Goal: Find specific page/section: Find specific page/section

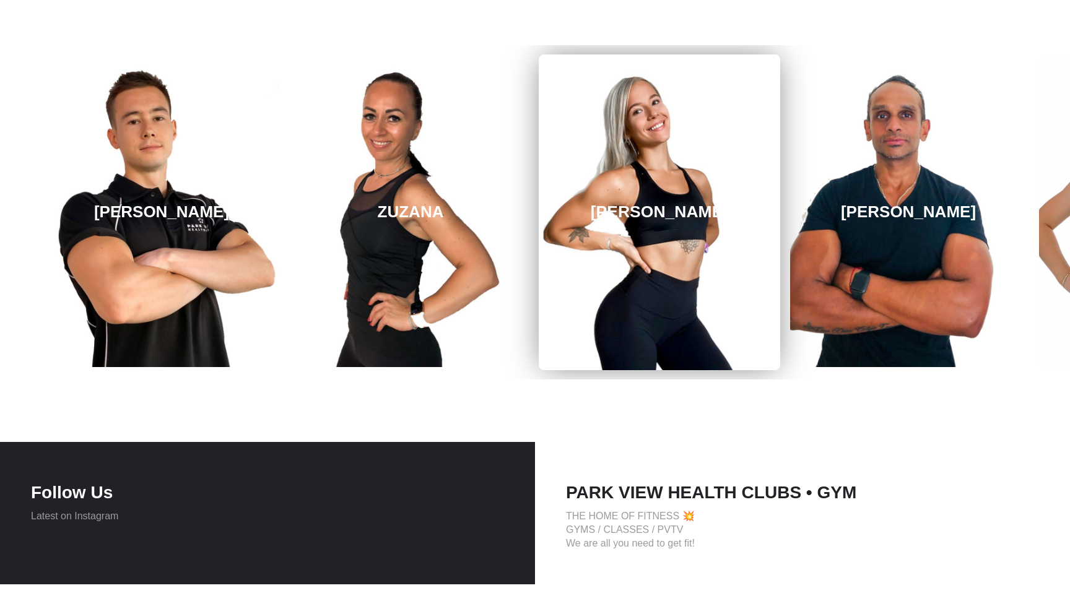
scroll to position [1779, 0]
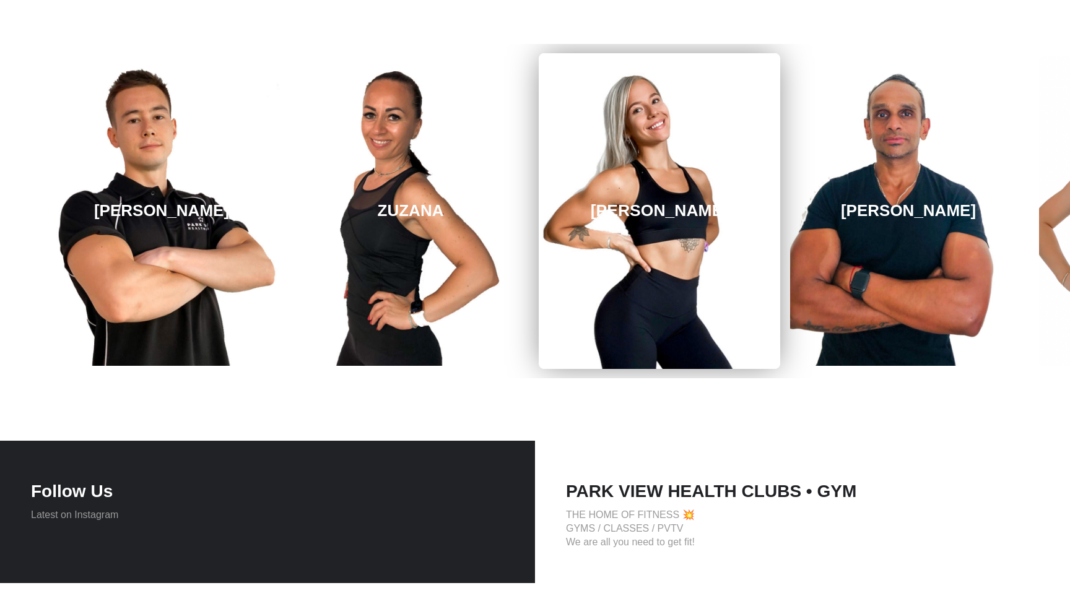
click at [703, 308] on link "[PERSON_NAME]" at bounding box center [659, 211] width 241 height 316
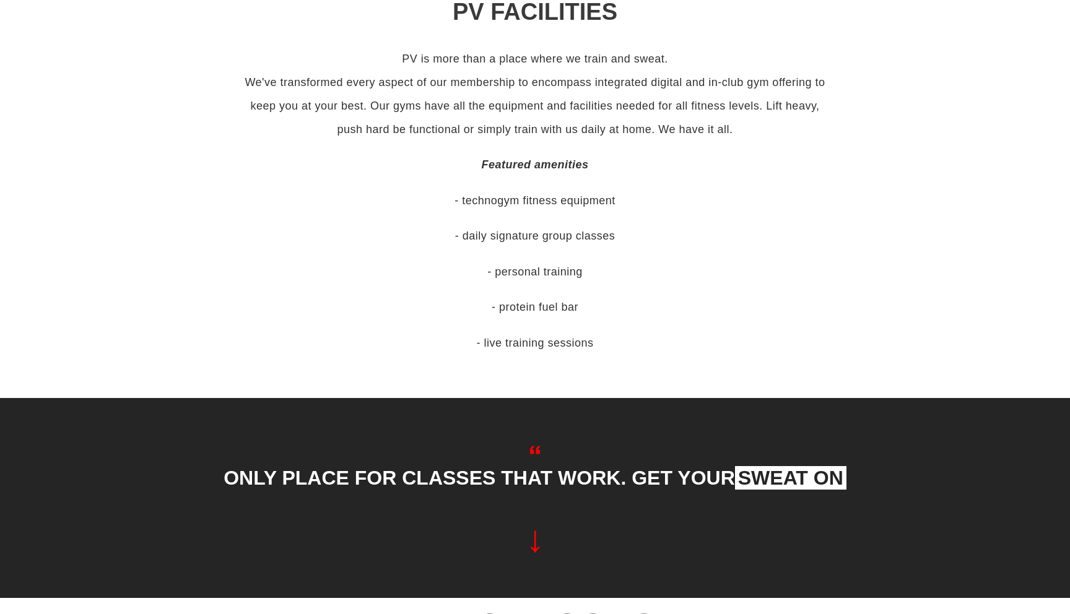
scroll to position [0, 0]
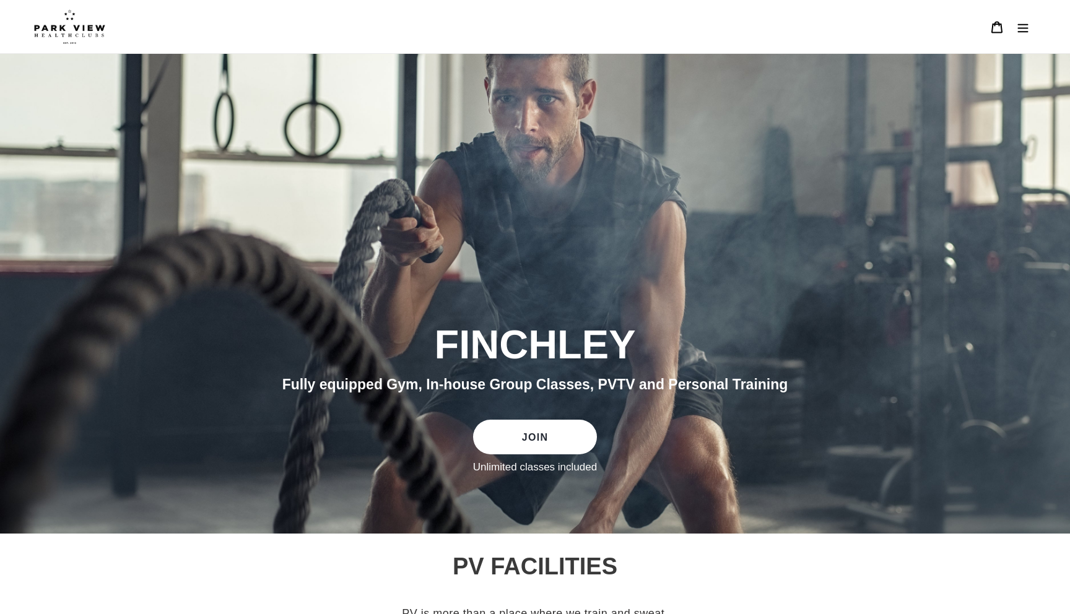
click at [1028, 33] on icon "Menu" at bounding box center [1023, 27] width 12 height 12
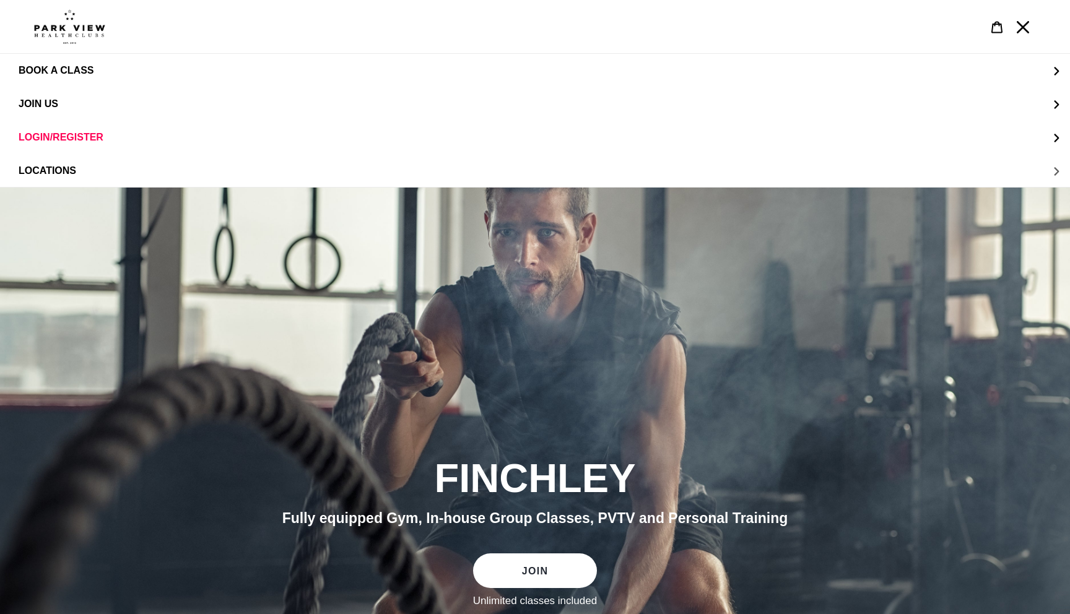
click at [51, 171] on span "LOCATIONS" at bounding box center [48, 170] width 58 height 11
click at [81, 144] on link "Finchley" at bounding box center [535, 137] width 1070 height 33
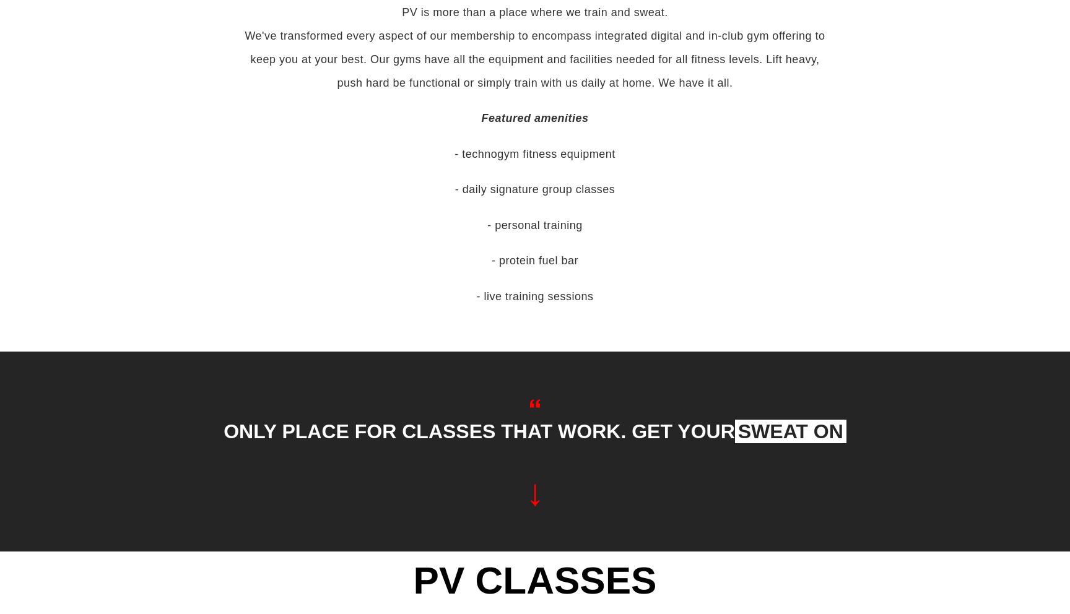
scroll to position [624, 0]
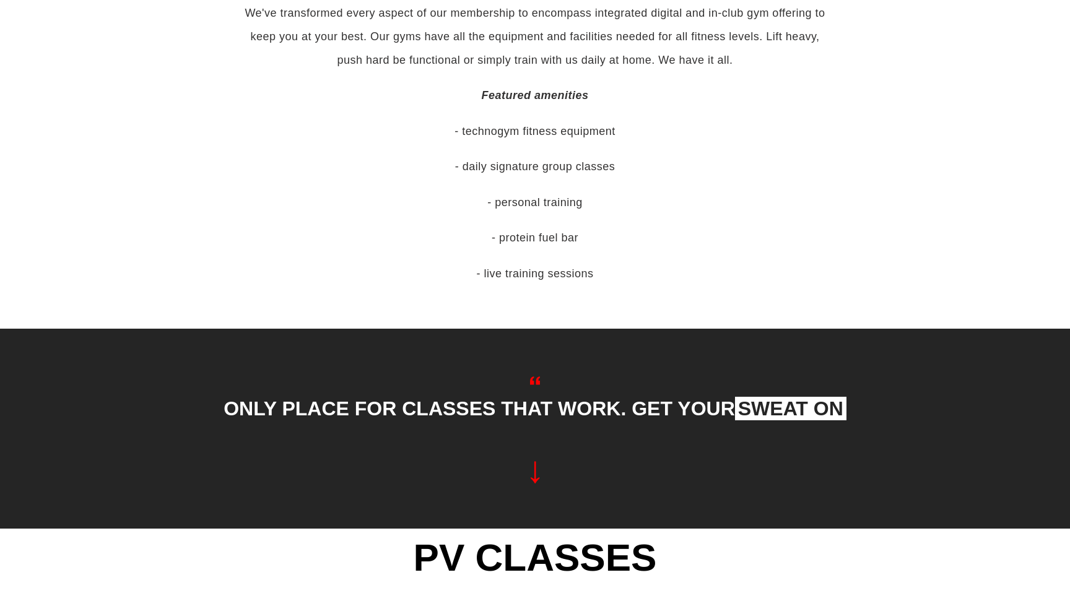
click at [326, 388] on span at bounding box center [535, 380] width 638 height 17
